Goal: Information Seeking & Learning: Learn about a topic

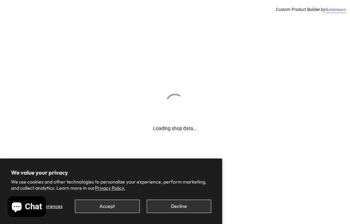
click at [193, 205] on button "Decline" at bounding box center [179, 205] width 65 height 13
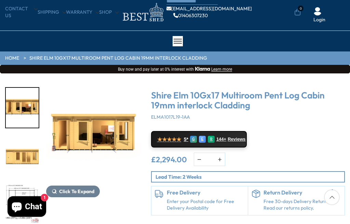
scroll to position [30, 0]
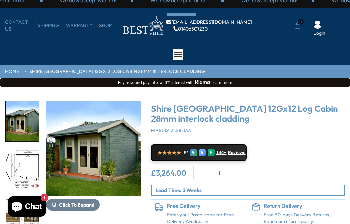
scroll to position [7, 0]
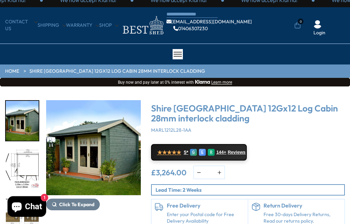
click at [103, 161] on img "1 / 18" at bounding box center [93, 147] width 95 height 95
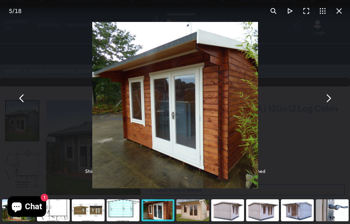
click at [337, 15] on button "You can close this modal content with the ESC key" at bounding box center [339, 11] width 16 height 16
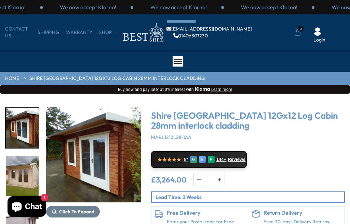
scroll to position [33, 0]
